Goal: Information Seeking & Learning: Learn about a topic

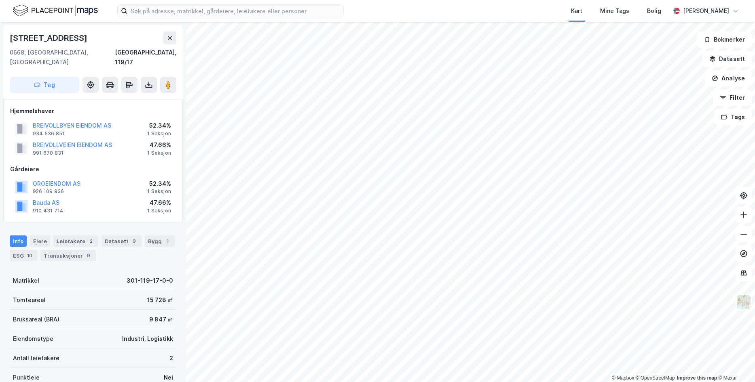
click at [506, 12] on div "Kart Mine Tags Bolig" at bounding box center [525, 11] width 287 height 22
